Goal: Obtain resource: Obtain resource

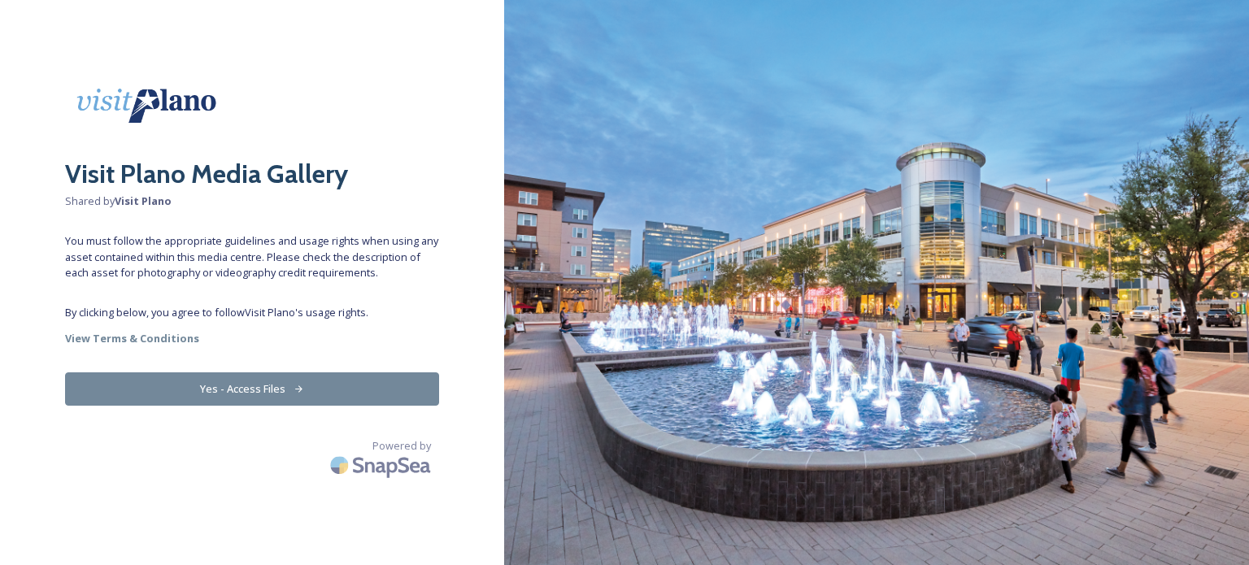
click at [219, 386] on button "Yes - Access Files" at bounding box center [252, 388] width 374 height 33
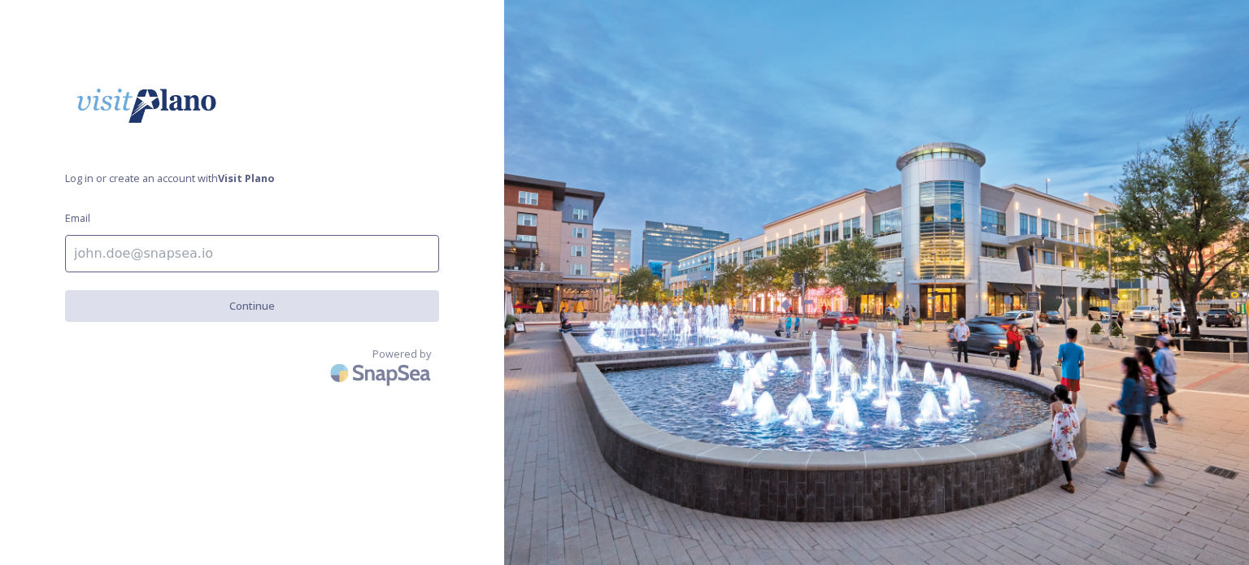
click at [113, 252] on input at bounding box center [252, 253] width 374 height 37
type input "markth@plano.gov"
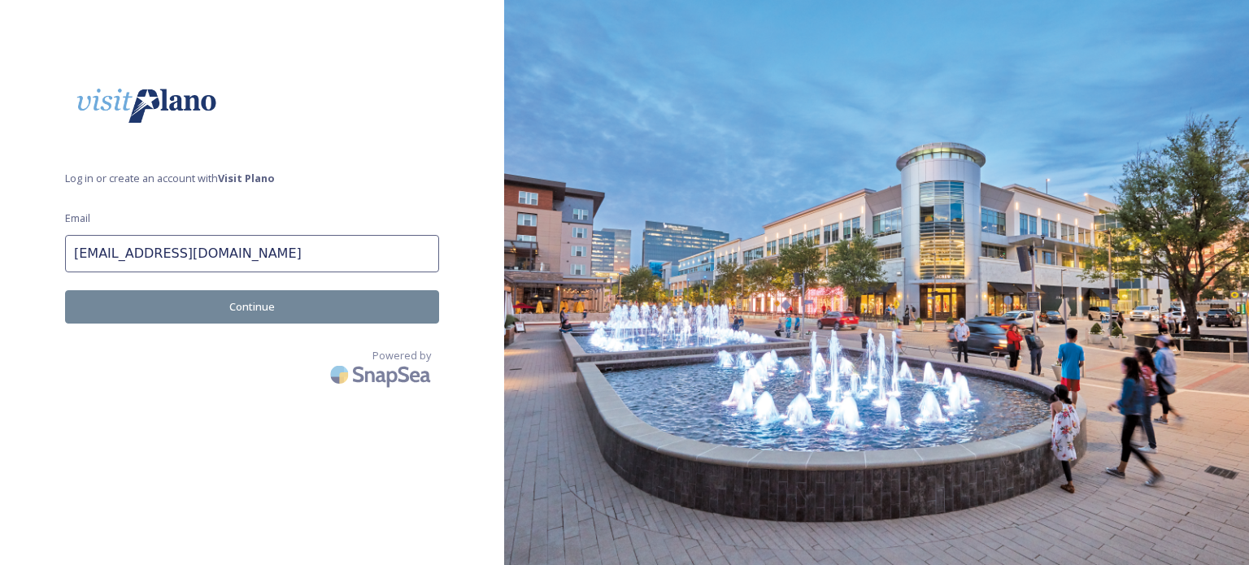
click at [240, 315] on button "Continue" at bounding box center [252, 306] width 374 height 33
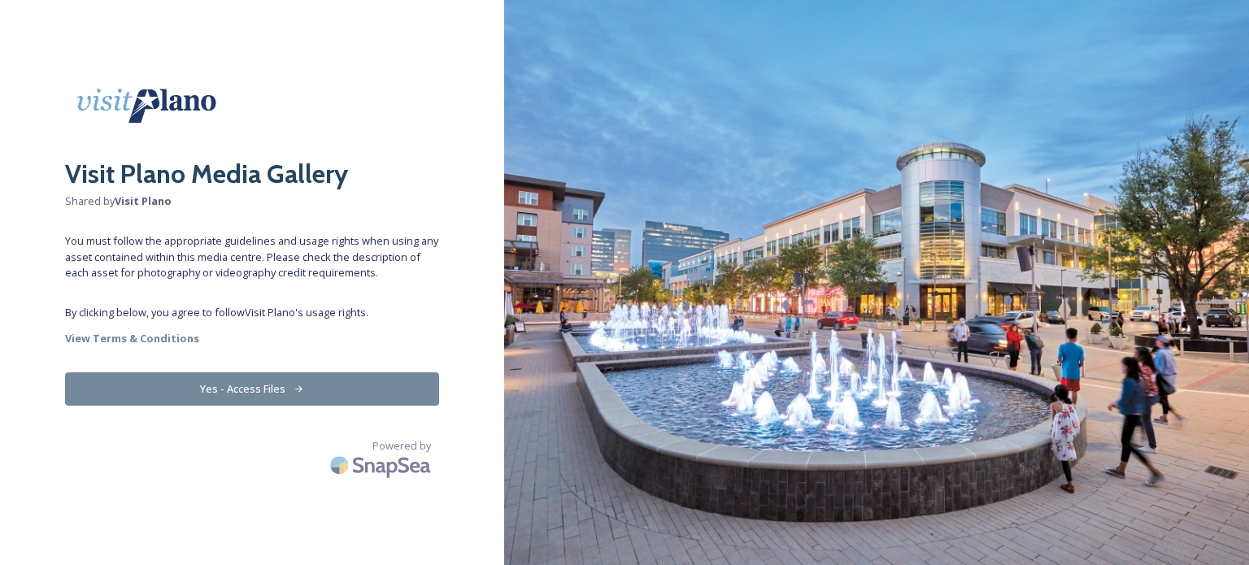
click at [258, 389] on button "Yes - Access Files" at bounding box center [252, 388] width 374 height 33
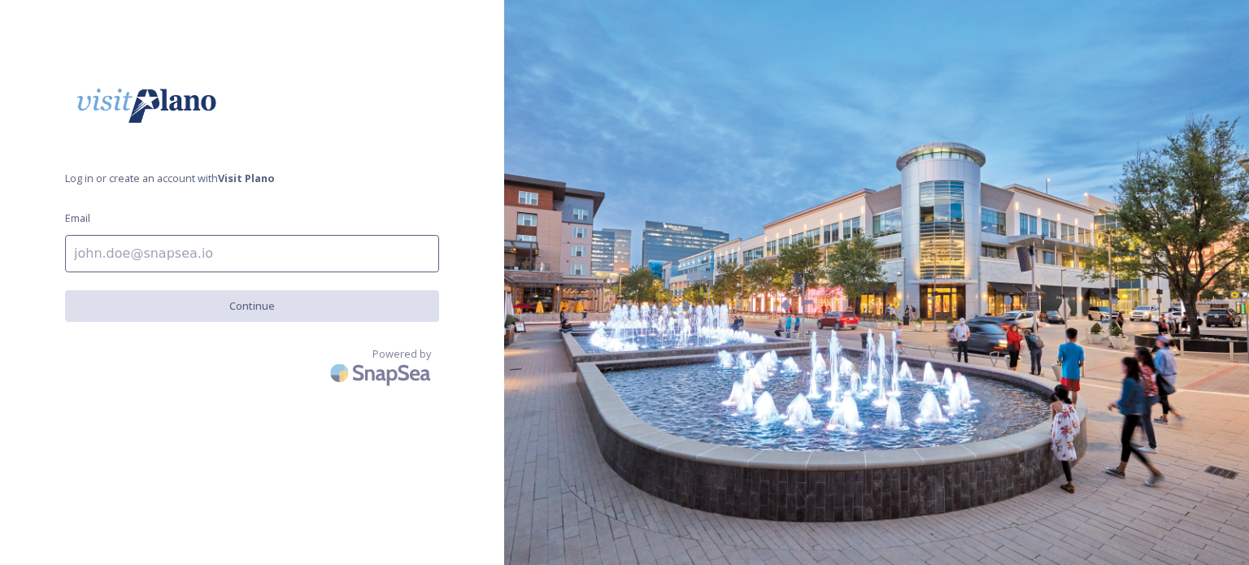
click at [127, 258] on input at bounding box center [252, 253] width 374 height 37
type input "markth@plano.gov"
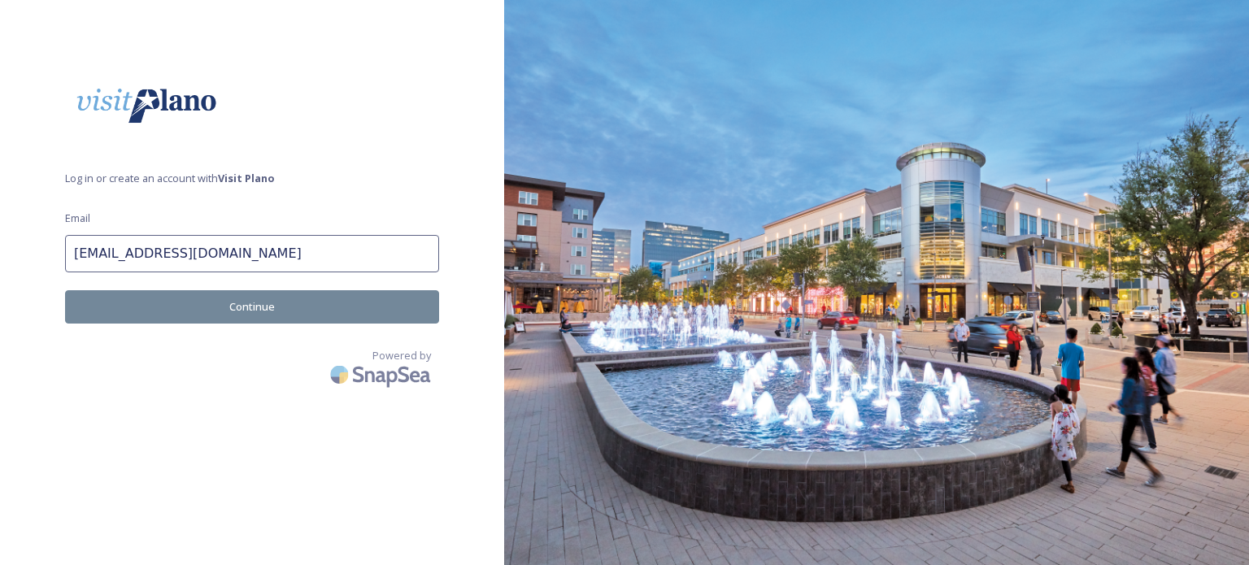
click at [169, 311] on button "Continue" at bounding box center [252, 306] width 374 height 33
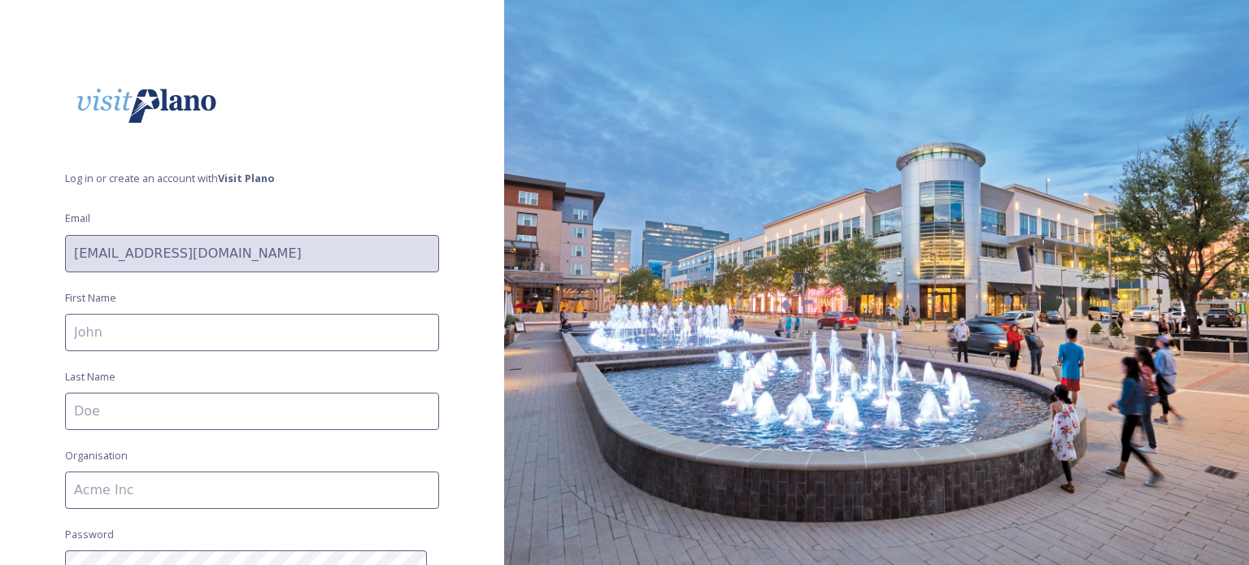
click at [146, 342] on input at bounding box center [252, 332] width 374 height 37
type input "Mark"
type input "Thompson, CDME, CMP"
type input "Visit Plano"
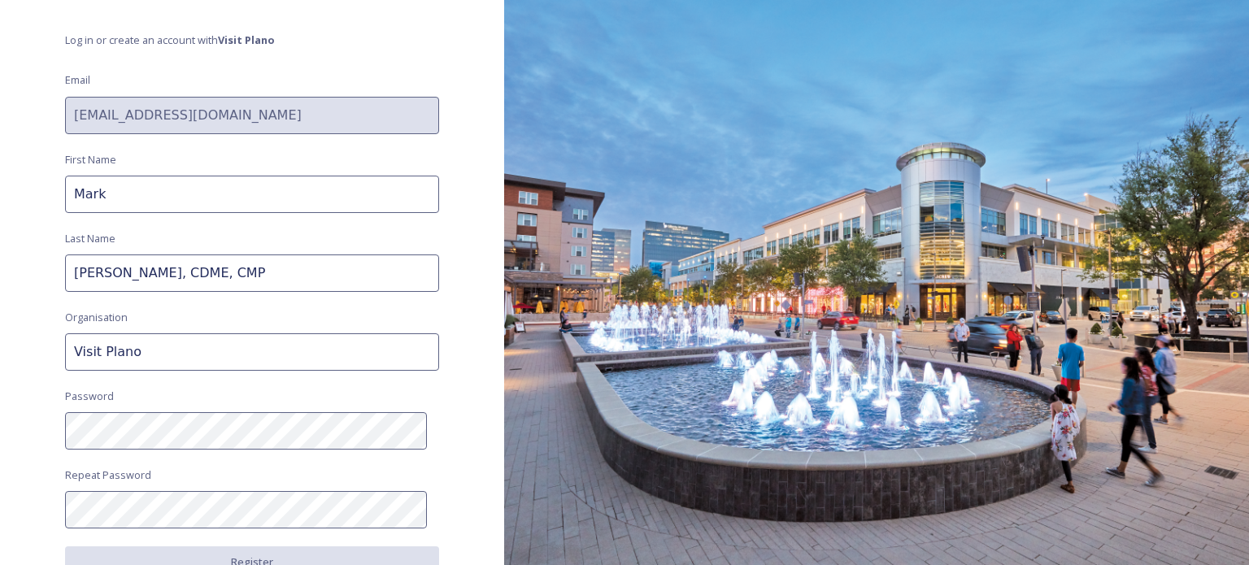
scroll to position [163, 0]
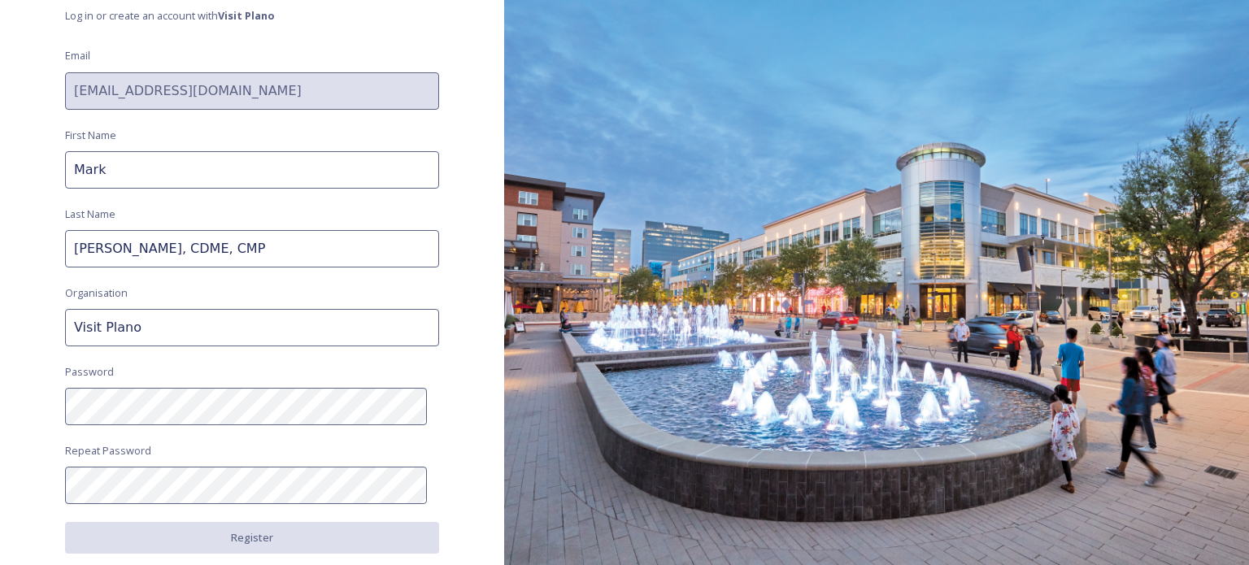
click at [217, 247] on input "Thompson, CDME, CMP" at bounding box center [252, 248] width 374 height 37
type input "Thompson, CDME"
click at [111, 364] on span "Password" at bounding box center [89, 371] width 49 height 15
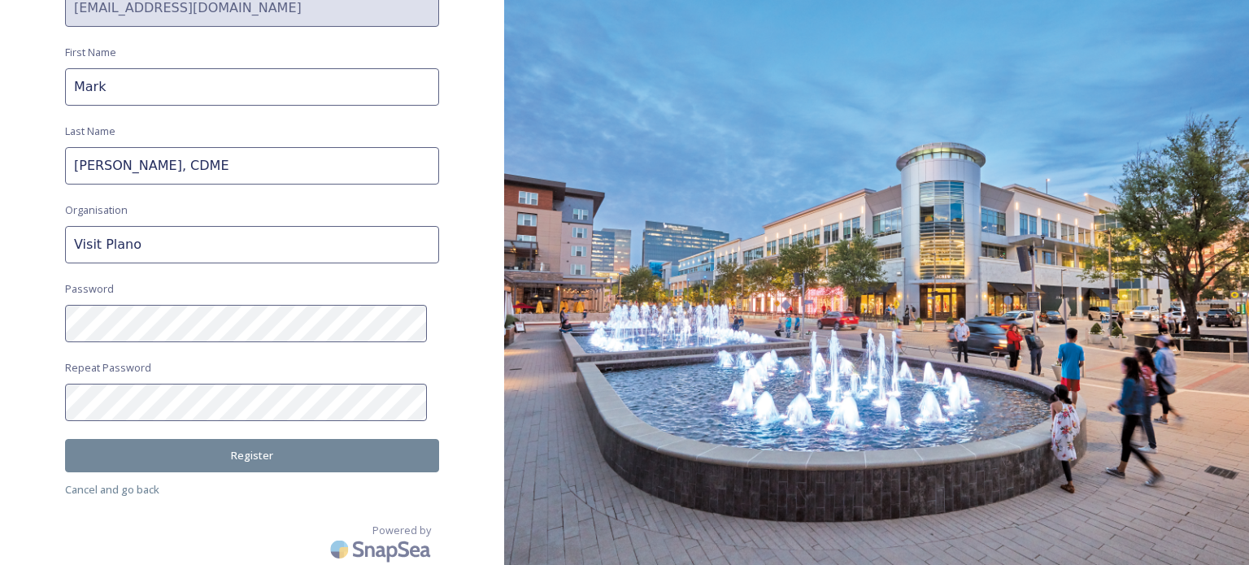
scroll to position [246, 0]
click at [149, 463] on button "Register" at bounding box center [252, 454] width 374 height 33
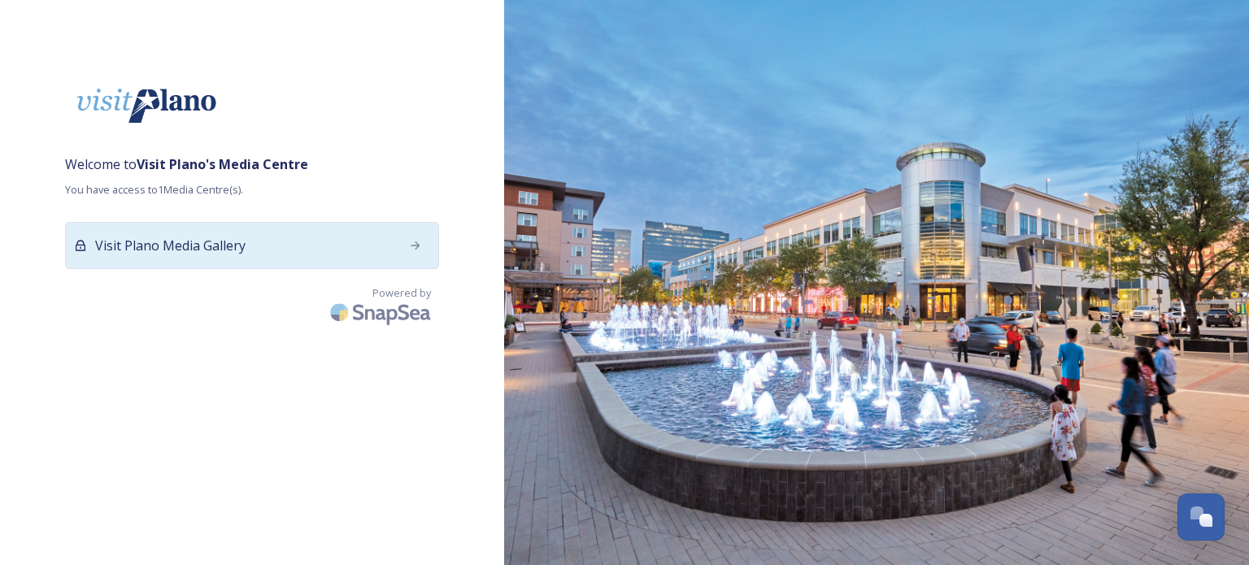
click at [338, 248] on div "Visit Plano Media Gallery" at bounding box center [252, 245] width 374 height 47
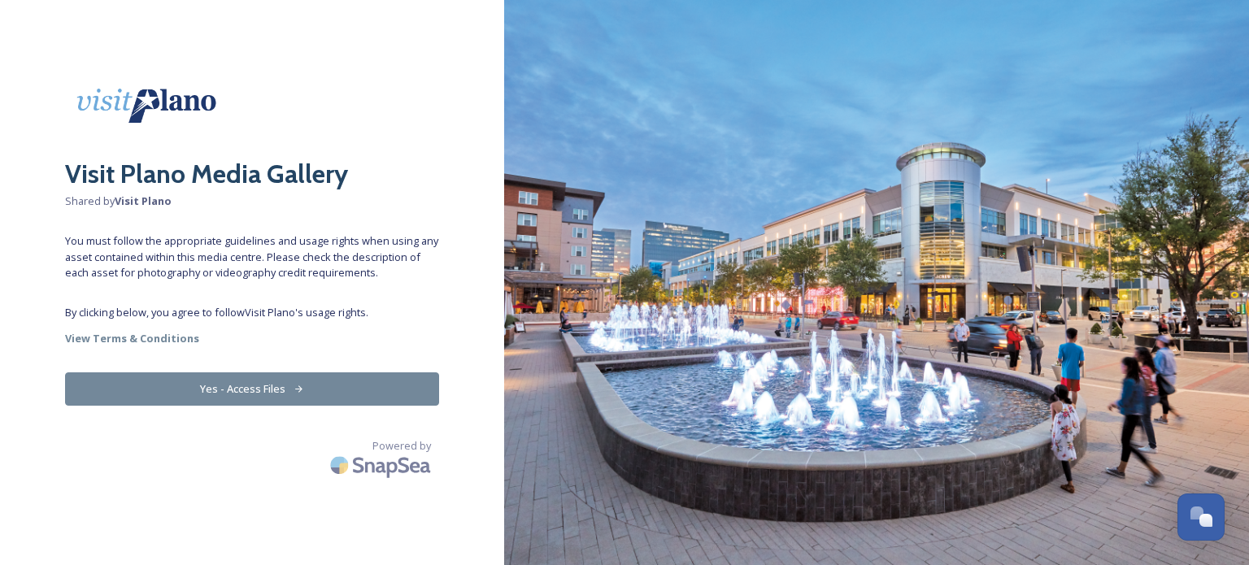
click at [235, 394] on button "Yes - Access Files" at bounding box center [252, 388] width 374 height 33
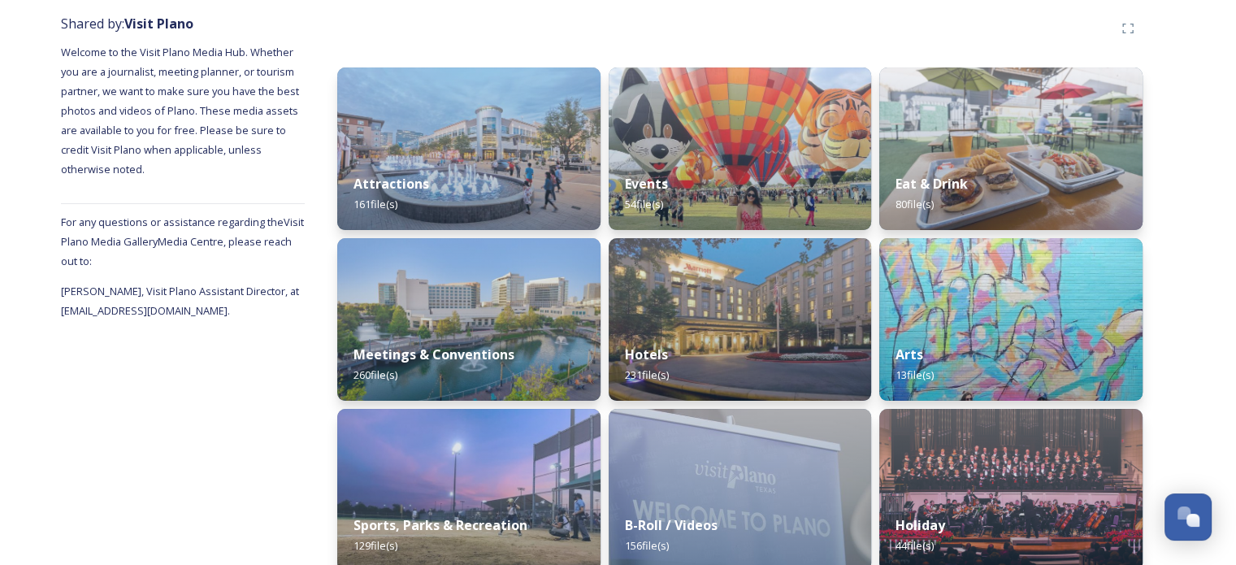
scroll to position [215, 0]
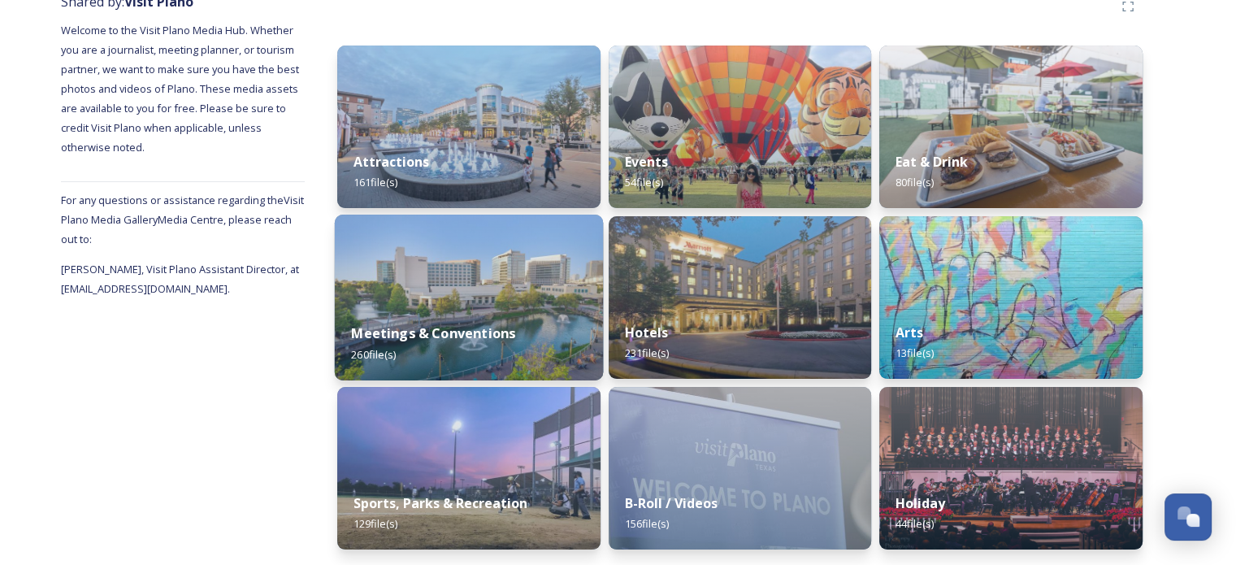
click at [419, 315] on div "Meetings & Conventions 260 file(s)" at bounding box center [469, 343] width 268 height 74
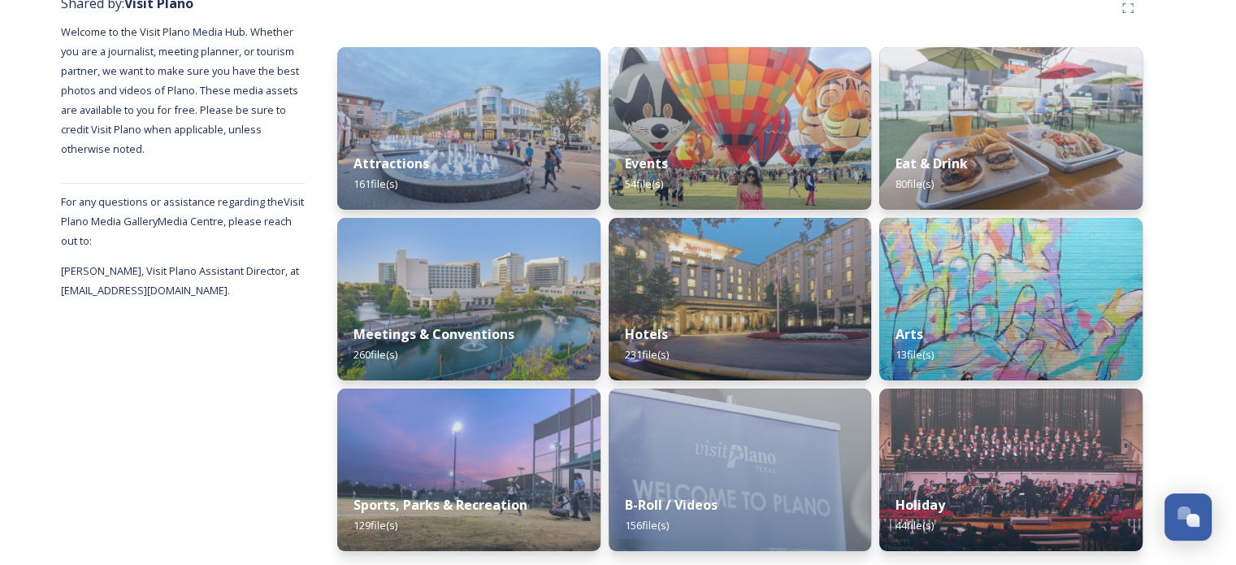
scroll to position [215, 0]
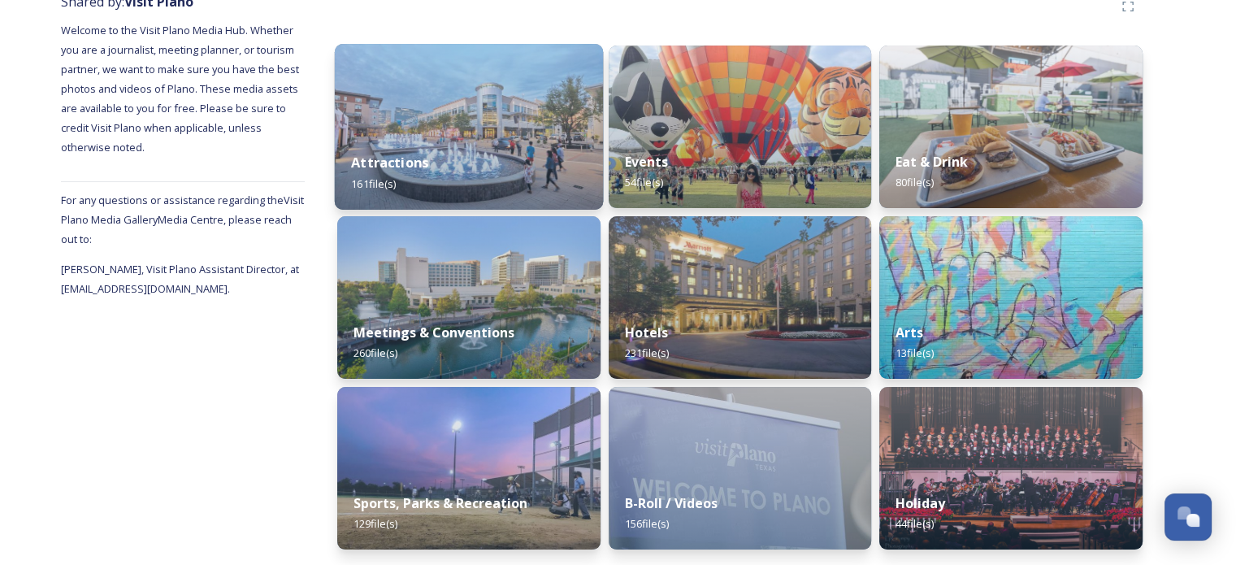
click at [410, 163] on strong "Attractions" at bounding box center [389, 163] width 77 height 18
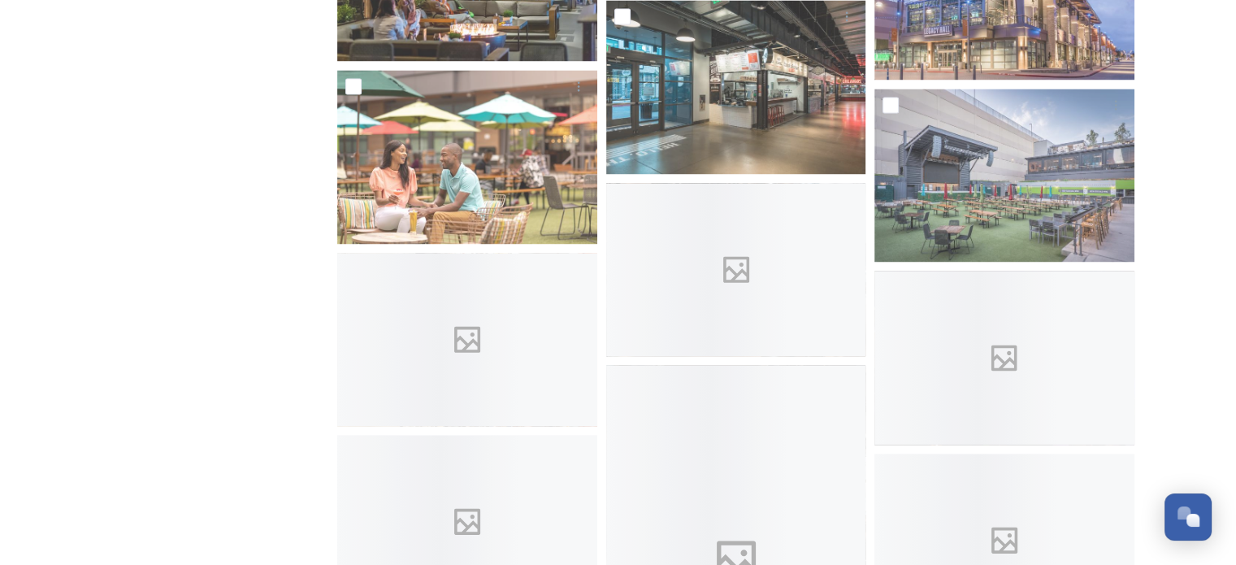
scroll to position [8942, 0]
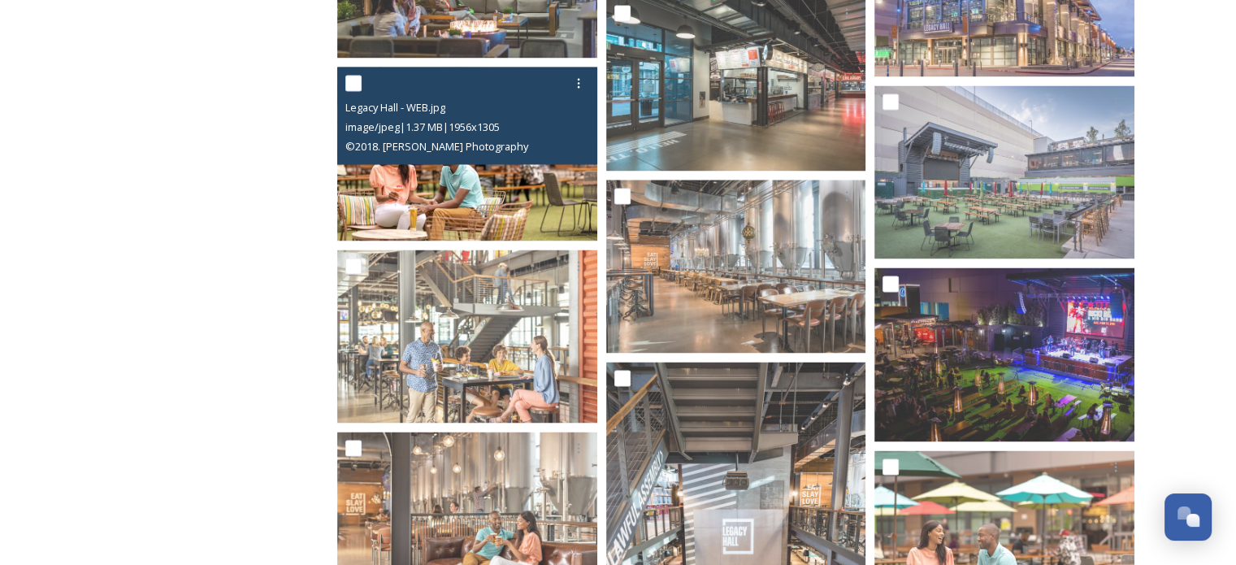
click at [392, 180] on img at bounding box center [467, 153] width 260 height 173
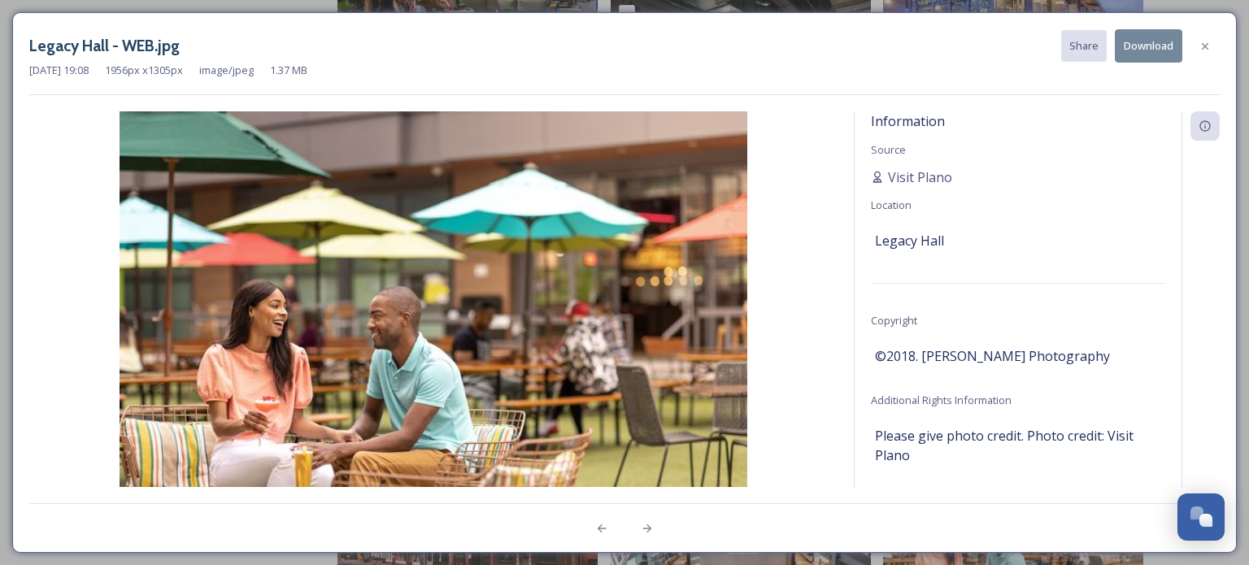
click at [392, 180] on img at bounding box center [433, 320] width 808 height 419
click at [1210, 49] on icon at bounding box center [1204, 46] width 13 height 13
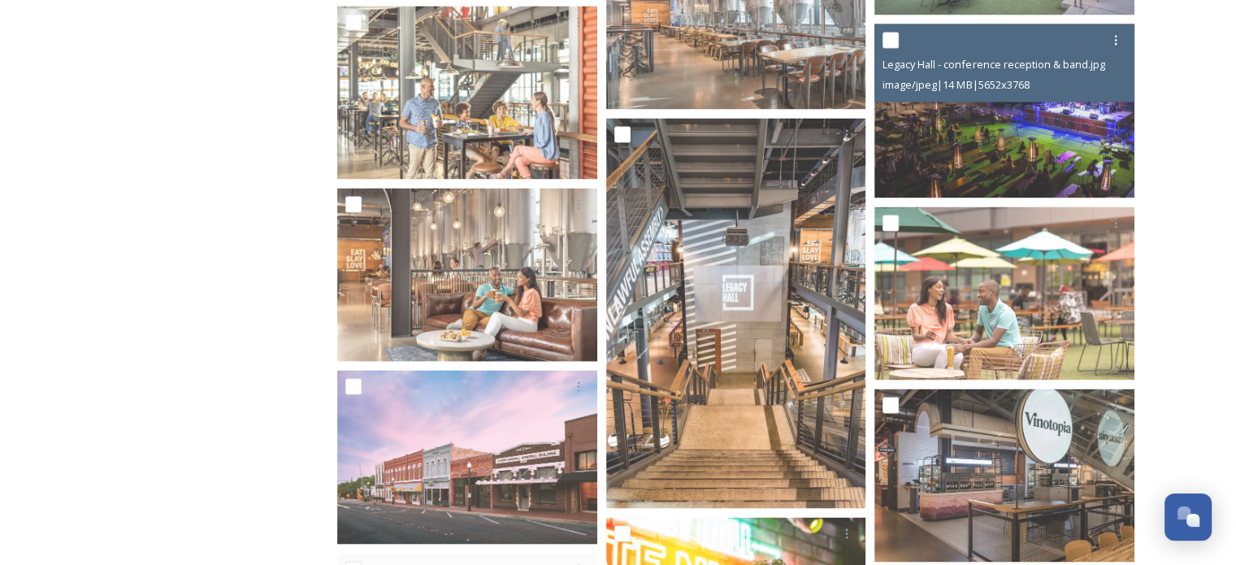
scroll to position [8616, 0]
